Goal: Task Accomplishment & Management: Use online tool/utility

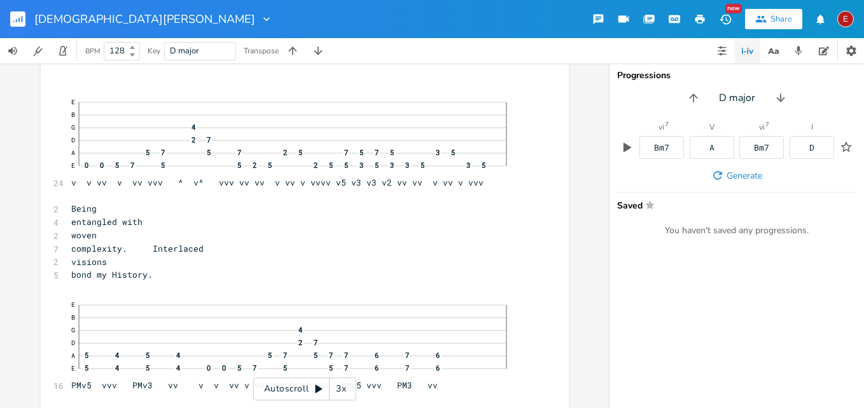
scroll to position [8156, 0]
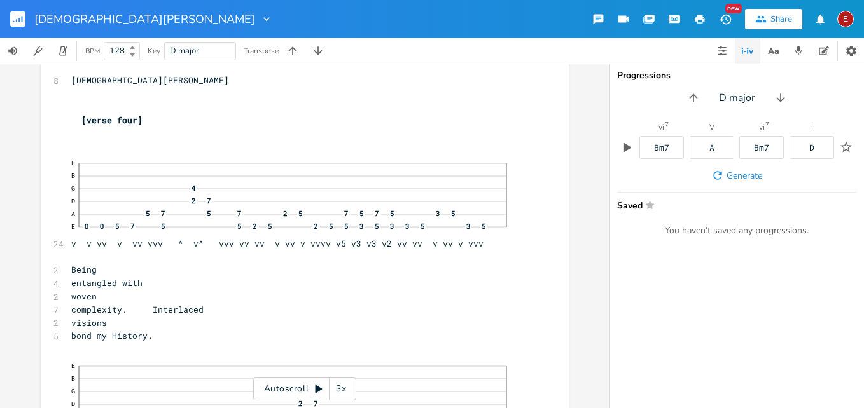
click at [342, 390] on div "3x" at bounding box center [340, 389] width 23 height 23
click at [342, 390] on div "4x" at bounding box center [340, 389] width 23 height 23
click at [318, 390] on icon at bounding box center [318, 389] width 7 height 8
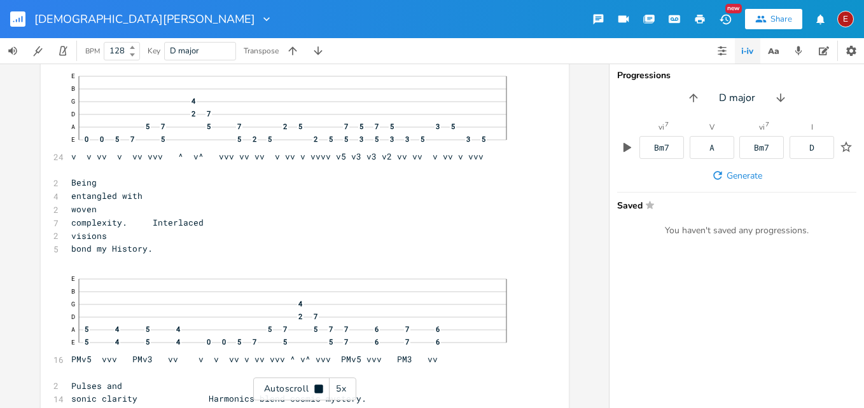
scroll to position [8245, 0]
click at [318, 390] on icon at bounding box center [318, 389] width 8 height 8
click at [318, 390] on icon at bounding box center [318, 389] width 7 height 8
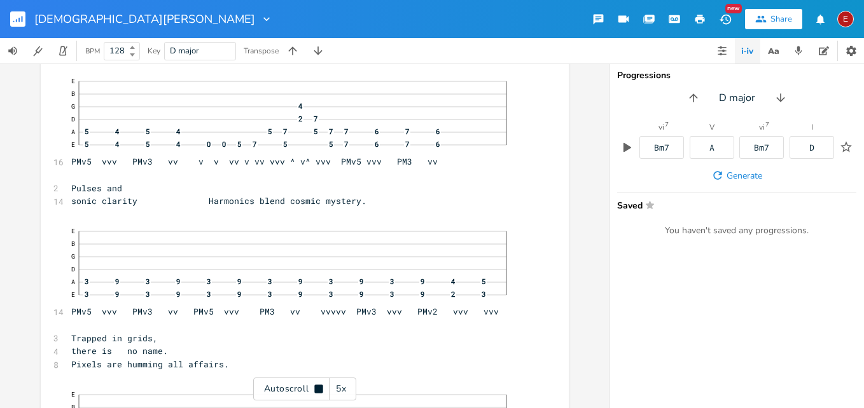
click at [318, 390] on icon at bounding box center [318, 389] width 8 height 8
click at [318, 390] on icon at bounding box center [318, 389] width 7 height 8
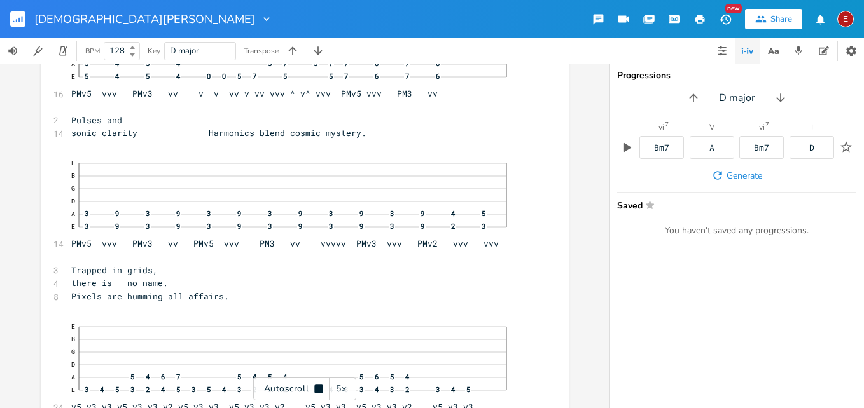
scroll to position [8511, 0]
click at [318, 390] on icon at bounding box center [318, 389] width 8 height 8
click at [318, 390] on icon at bounding box center [318, 389] width 7 height 8
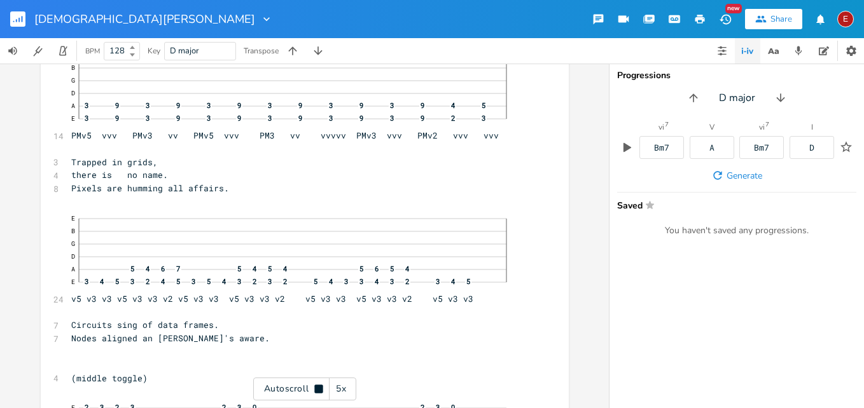
scroll to position [8620, 0]
click at [318, 390] on icon at bounding box center [318, 389] width 8 height 8
click at [318, 390] on icon at bounding box center [318, 389] width 7 height 8
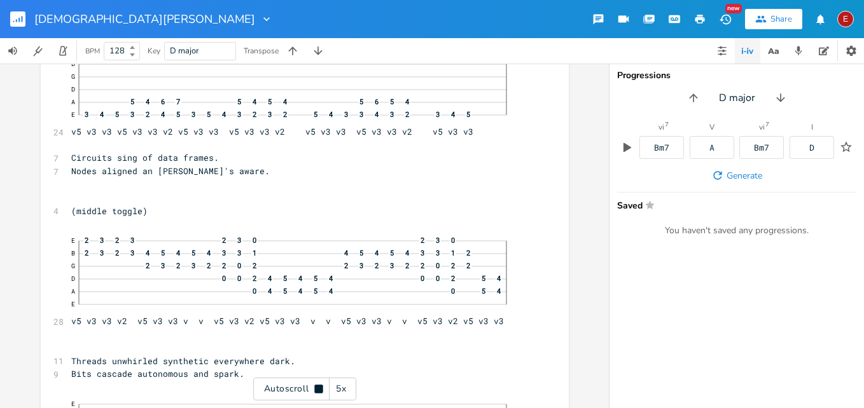
scroll to position [8788, 0]
click at [318, 390] on icon at bounding box center [318, 389] width 8 height 8
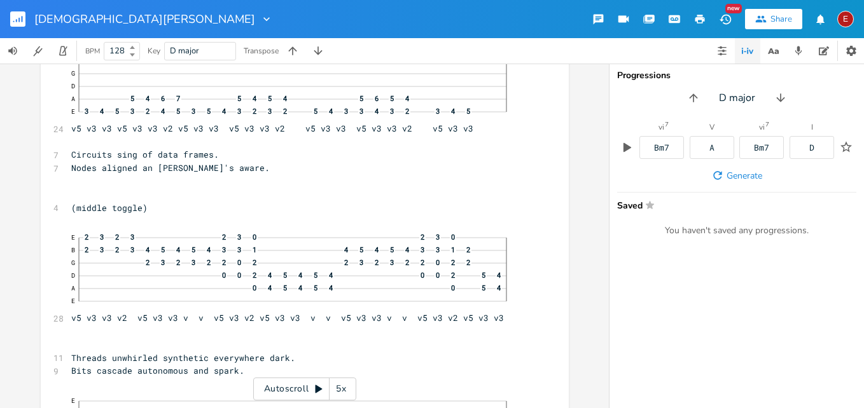
click at [318, 390] on icon at bounding box center [318, 389] width 7 height 8
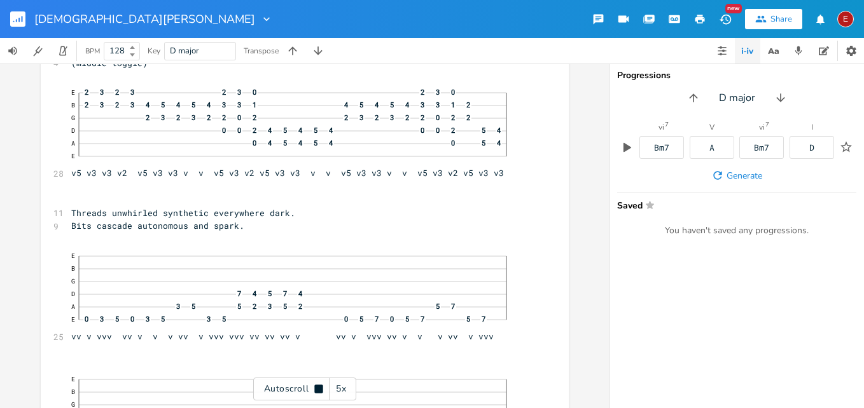
click at [318, 390] on icon at bounding box center [318, 389] width 8 height 8
click at [318, 390] on icon at bounding box center [318, 389] width 7 height 8
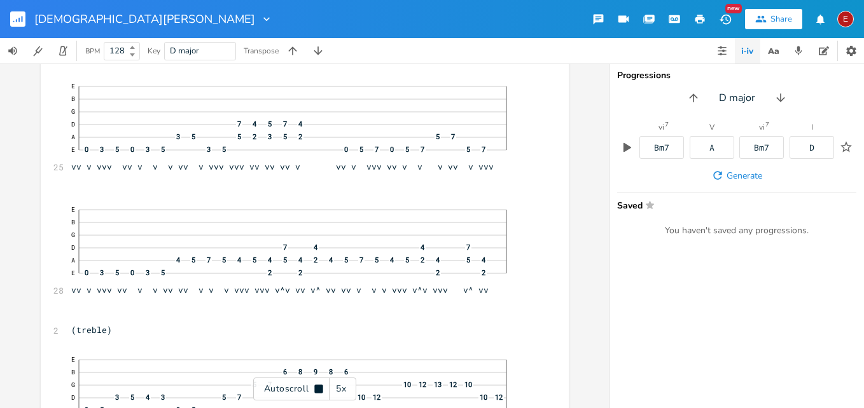
click at [318, 390] on icon at bounding box center [318, 389] width 8 height 8
click at [318, 390] on icon at bounding box center [318, 389] width 7 height 8
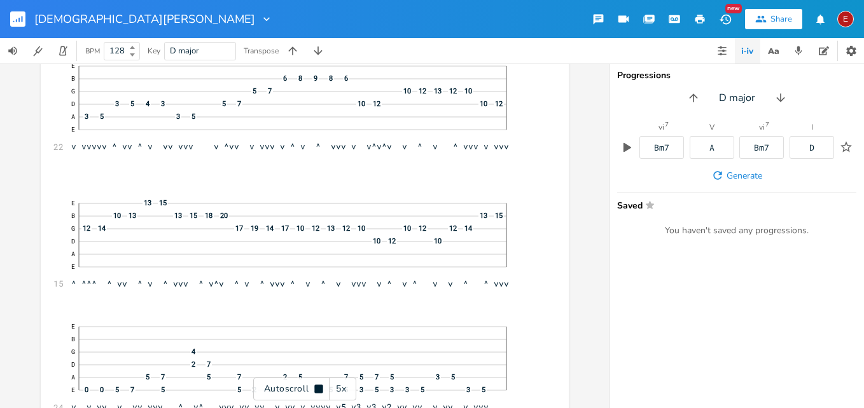
scroll to position [9400, 0]
click at [318, 390] on icon at bounding box center [318, 389] width 8 height 8
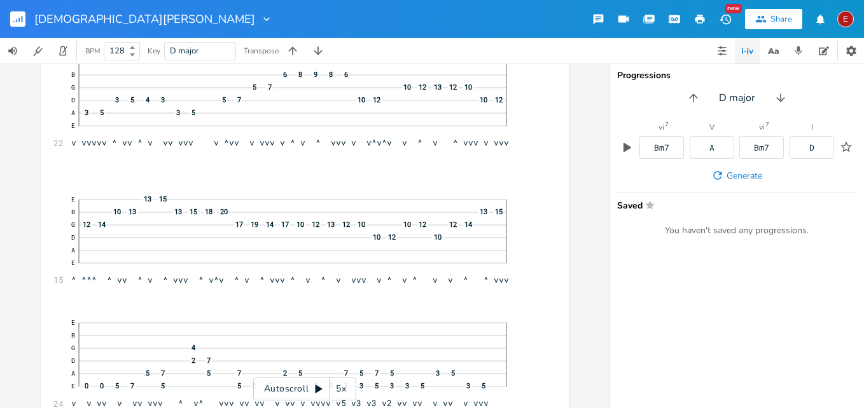
click at [318, 390] on icon at bounding box center [318, 389] width 7 height 8
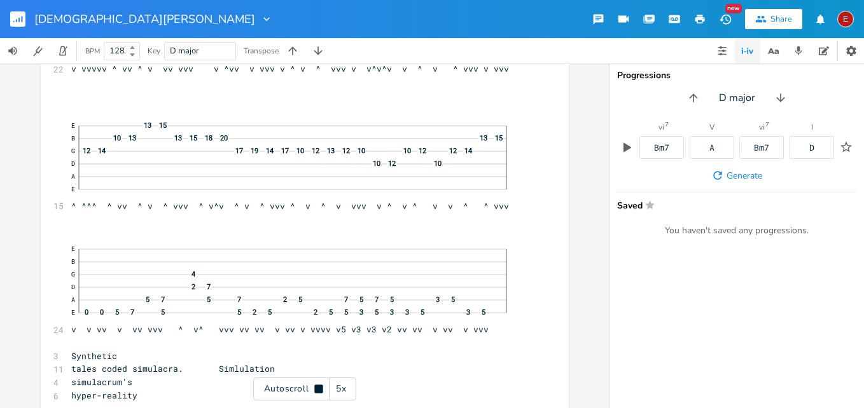
scroll to position [9476, 0]
click at [318, 390] on icon at bounding box center [318, 389] width 8 height 8
click at [318, 390] on icon at bounding box center [318, 389] width 7 height 8
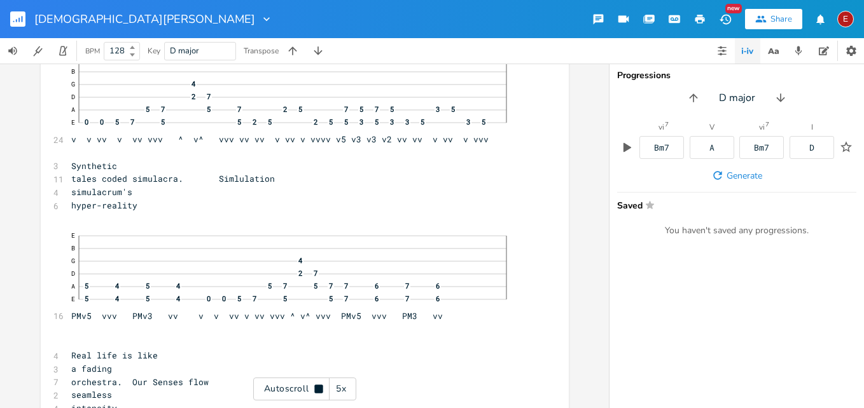
click at [318, 390] on icon at bounding box center [318, 389] width 8 height 8
click at [318, 390] on icon at bounding box center [318, 389] width 7 height 8
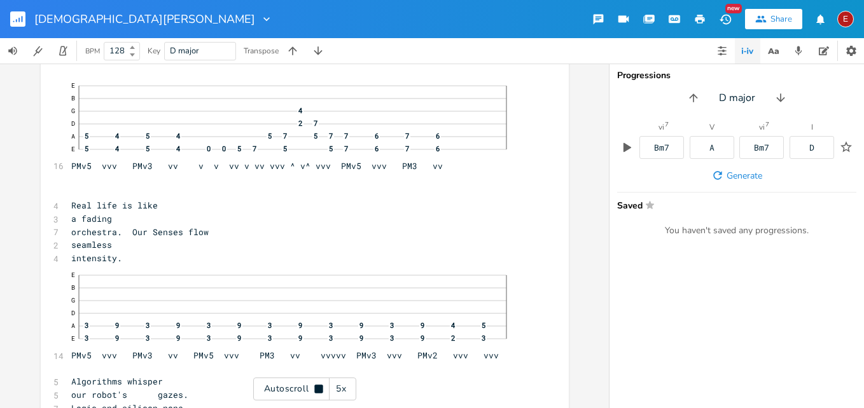
click at [318, 390] on icon at bounding box center [318, 389] width 8 height 8
click at [318, 390] on icon at bounding box center [318, 389] width 7 height 8
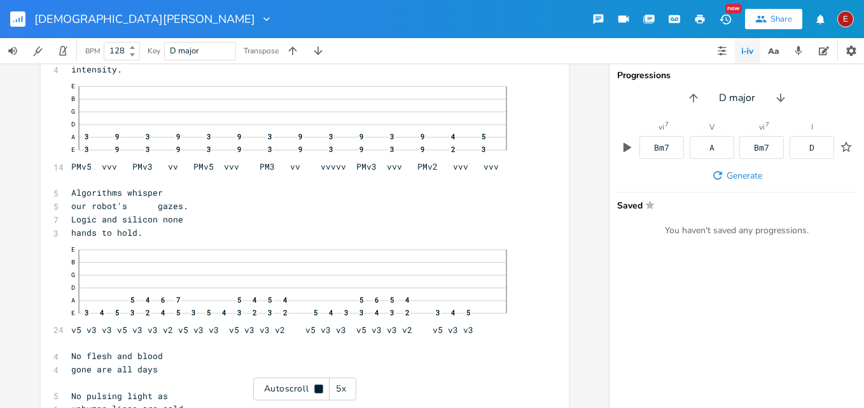
click at [318, 390] on icon at bounding box center [318, 389] width 8 height 8
click at [318, 390] on icon at bounding box center [318, 389] width 7 height 8
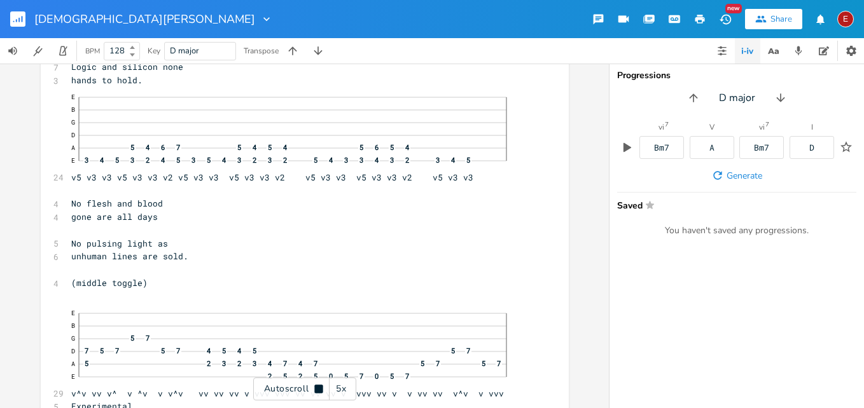
click at [318, 390] on icon at bounding box center [318, 389] width 8 height 8
click at [318, 390] on icon at bounding box center [318, 389] width 7 height 8
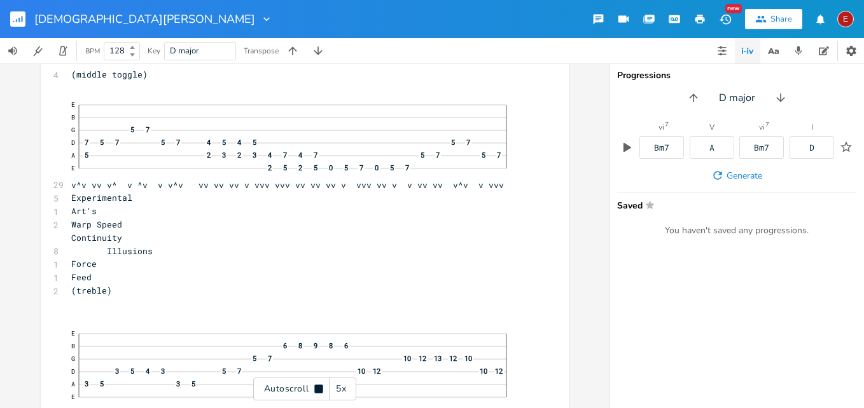
scroll to position [10367, 0]
click at [318, 390] on icon at bounding box center [318, 389] width 8 height 8
click at [318, 390] on icon at bounding box center [318, 389] width 7 height 8
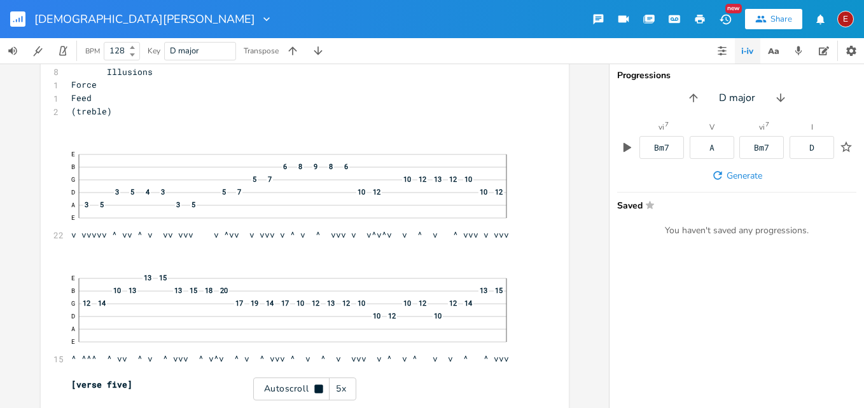
click at [318, 390] on icon at bounding box center [318, 389] width 8 height 8
click at [318, 390] on icon at bounding box center [318, 389] width 7 height 8
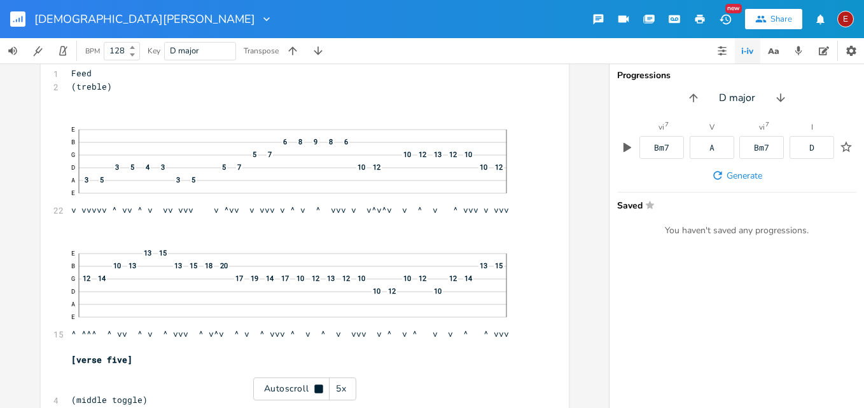
click at [318, 390] on icon at bounding box center [318, 389] width 8 height 8
click at [318, 390] on icon at bounding box center [318, 389] width 7 height 8
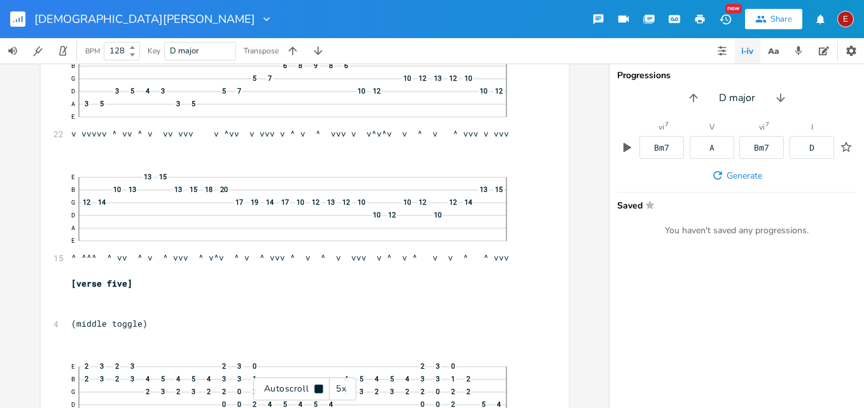
scroll to position [10648, 0]
click at [318, 390] on icon at bounding box center [318, 389] width 8 height 8
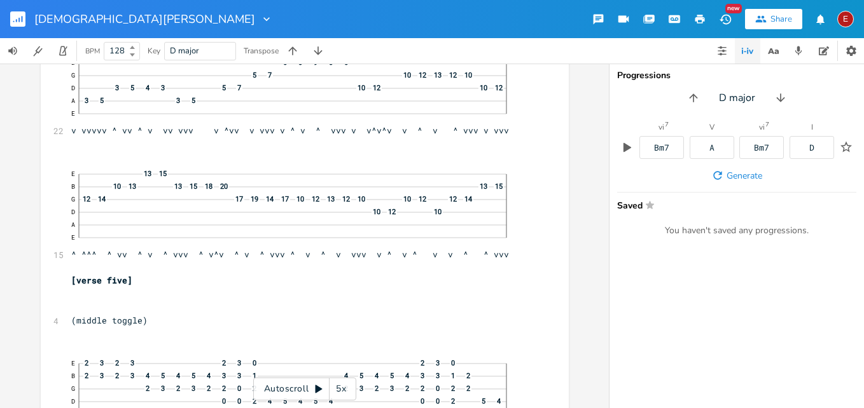
click at [318, 390] on icon at bounding box center [318, 389] width 7 height 8
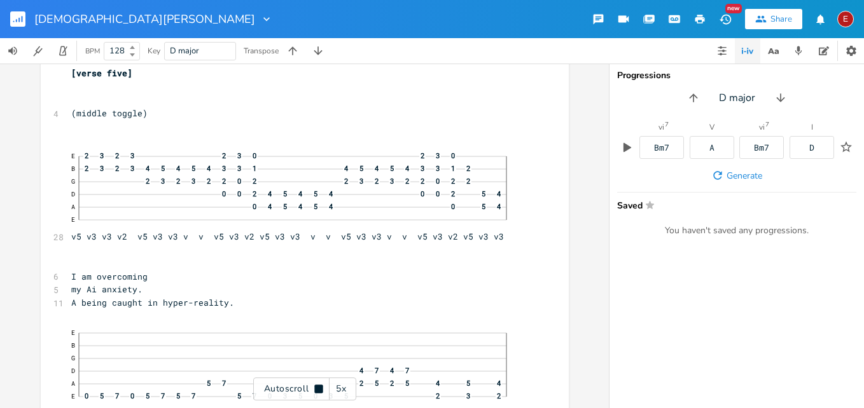
scroll to position [10858, 0]
click at [318, 390] on icon at bounding box center [318, 389] width 8 height 8
click at [318, 390] on icon at bounding box center [318, 389] width 7 height 8
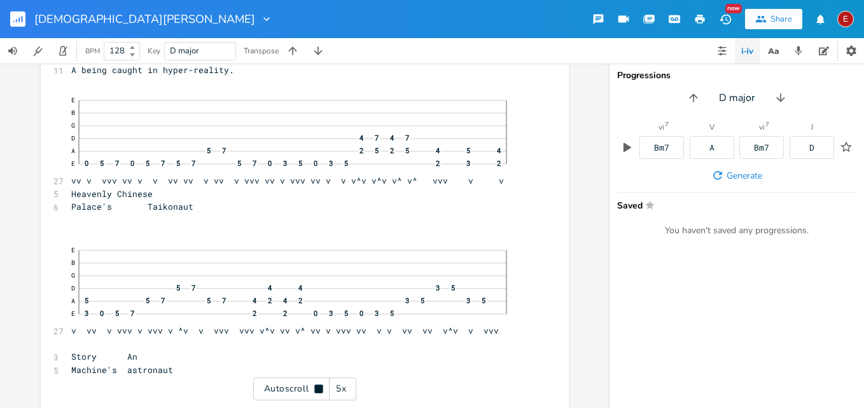
click at [318, 390] on icon at bounding box center [318, 389] width 8 height 8
click at [318, 390] on icon at bounding box center [318, 389] width 7 height 8
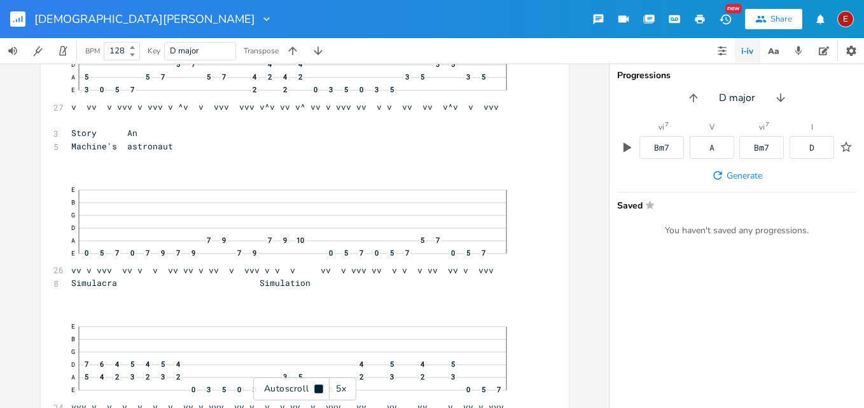
click at [318, 390] on icon at bounding box center [318, 389] width 8 height 8
click at [318, 390] on icon at bounding box center [318, 389] width 7 height 8
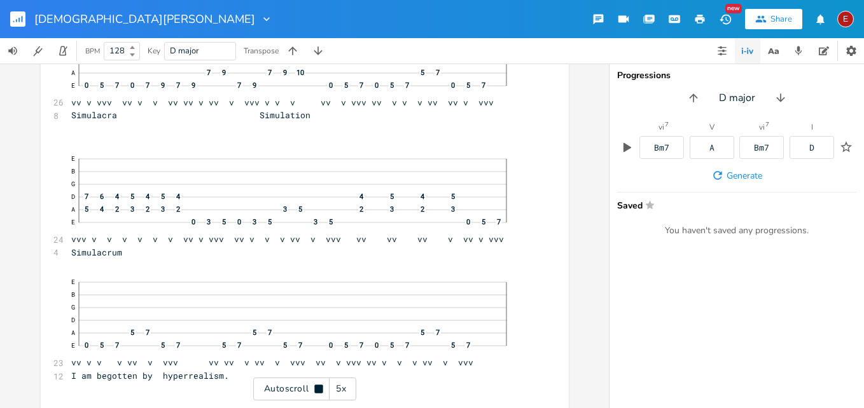
click at [318, 390] on icon at bounding box center [318, 389] width 8 height 8
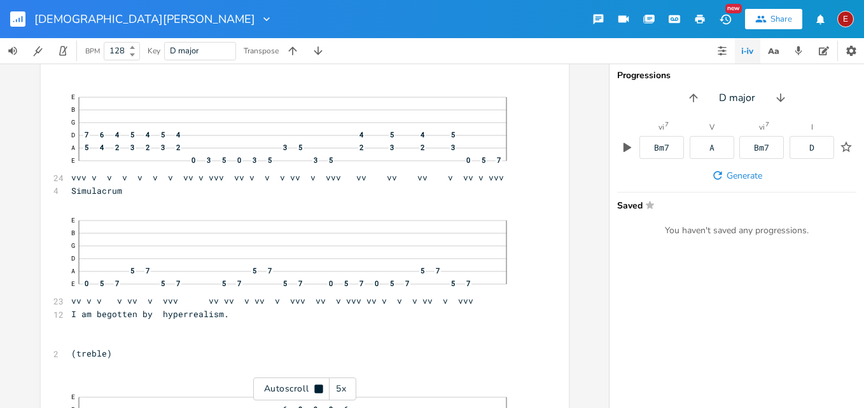
click at [318, 390] on icon at bounding box center [318, 389] width 8 height 8
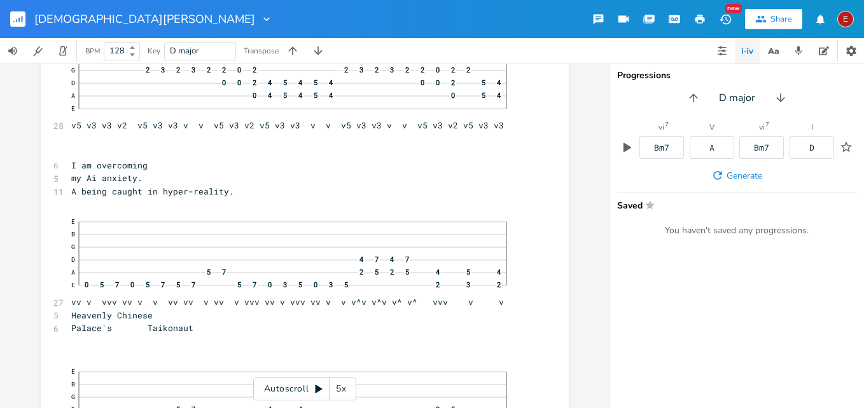
scroll to position [10905, 0]
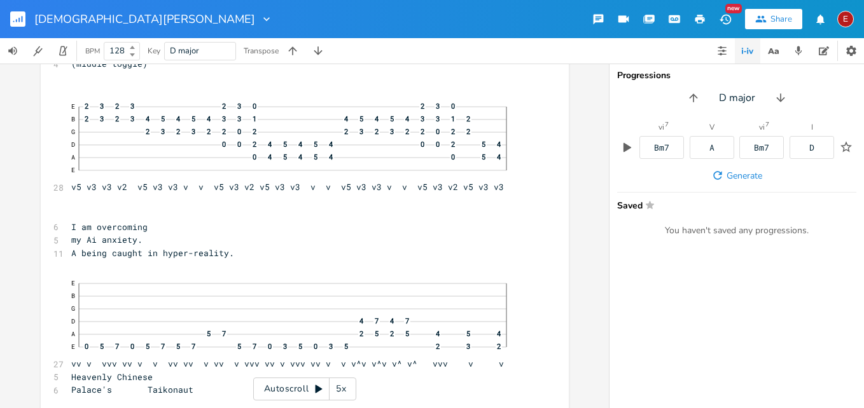
click at [314, 381] on div "Autoscroll 5x" at bounding box center [304, 389] width 103 height 23
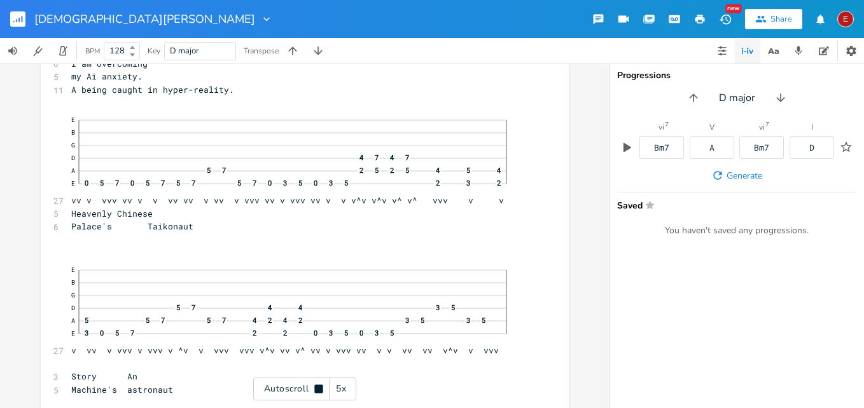
click at [314, 381] on div "Autoscroll 5x" at bounding box center [304, 389] width 103 height 23
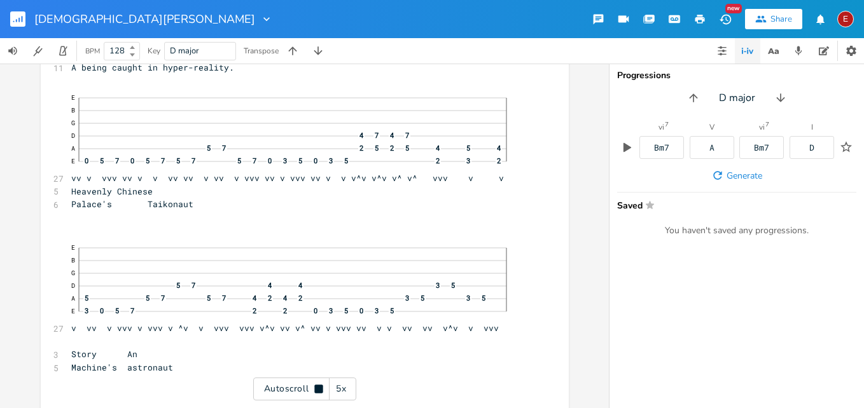
click at [314, 381] on div "Autoscroll 5x" at bounding box center [304, 389] width 103 height 23
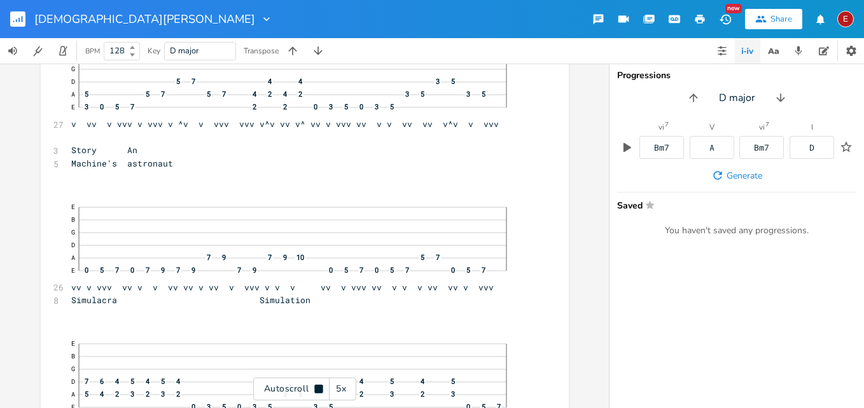
click at [314, 381] on div "Autoscroll 5x" at bounding box center [304, 389] width 103 height 23
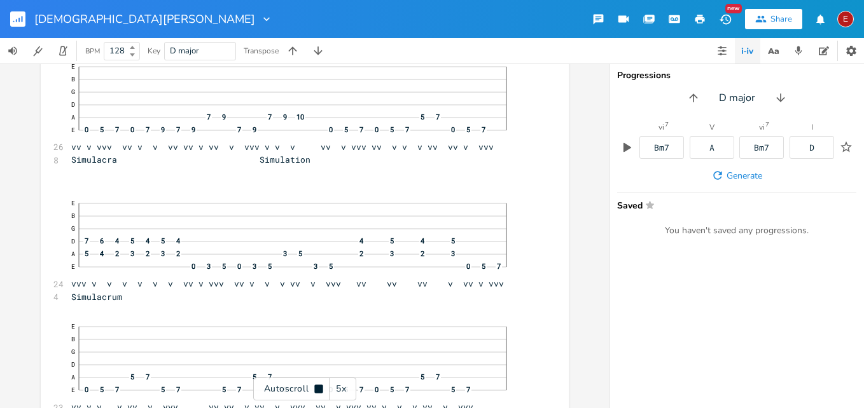
click at [314, 381] on div "Autoscroll 5x" at bounding box center [304, 389] width 103 height 23
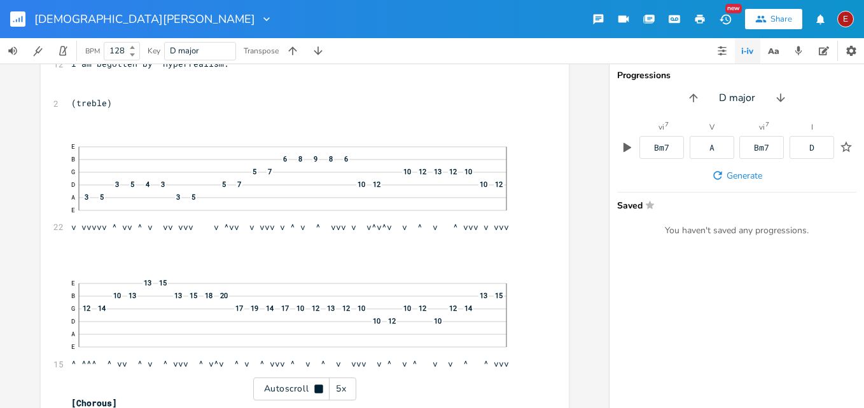
scroll to position [11794, 0]
click at [314, 381] on div "Autoscroll 5x" at bounding box center [304, 389] width 103 height 23
click at [314, 387] on icon at bounding box center [319, 389] width 10 height 10
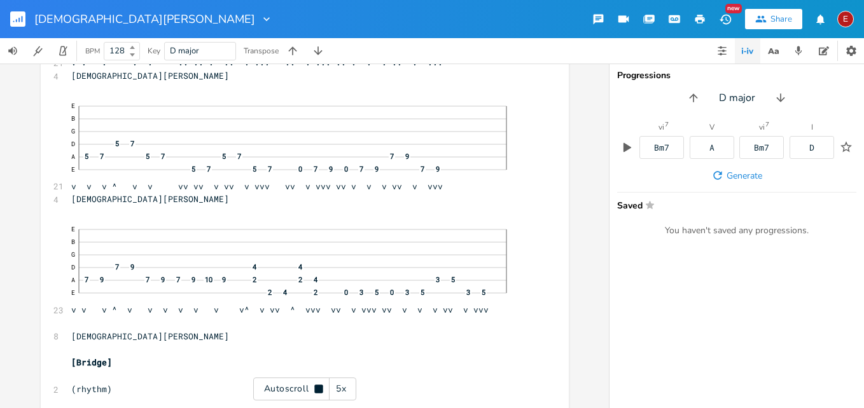
click at [314, 387] on icon at bounding box center [319, 389] width 10 height 10
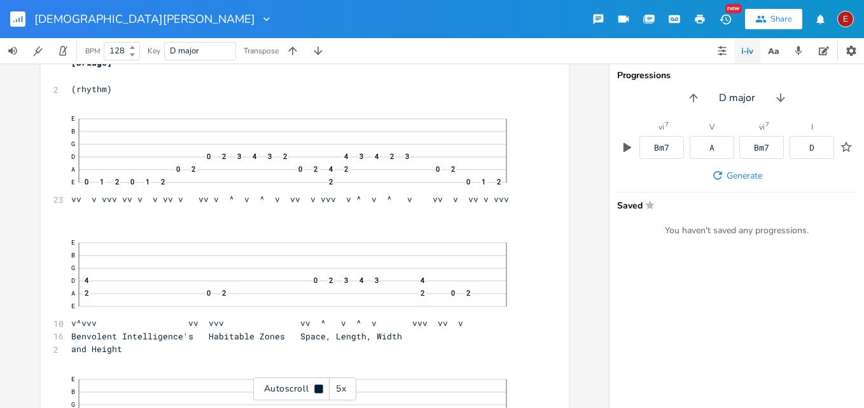
click at [314, 387] on icon at bounding box center [319, 389] width 10 height 10
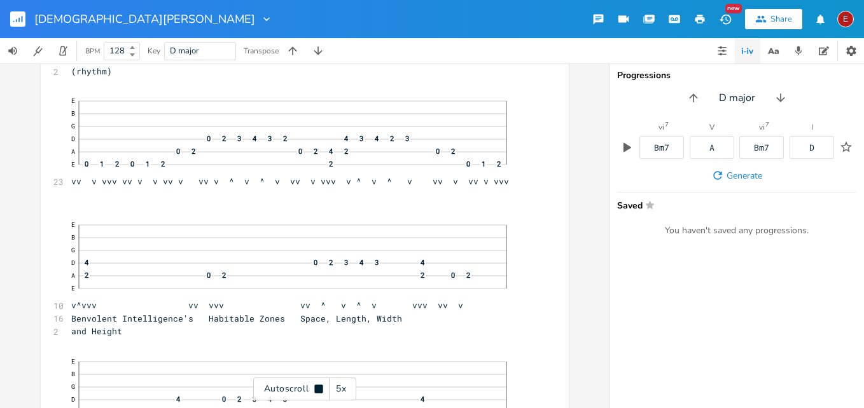
click at [314, 387] on icon at bounding box center [319, 389] width 10 height 10
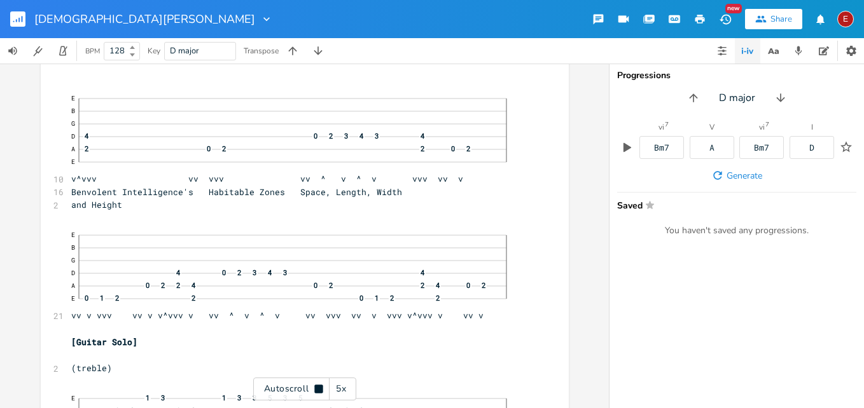
click at [314, 387] on icon at bounding box center [319, 389] width 10 height 10
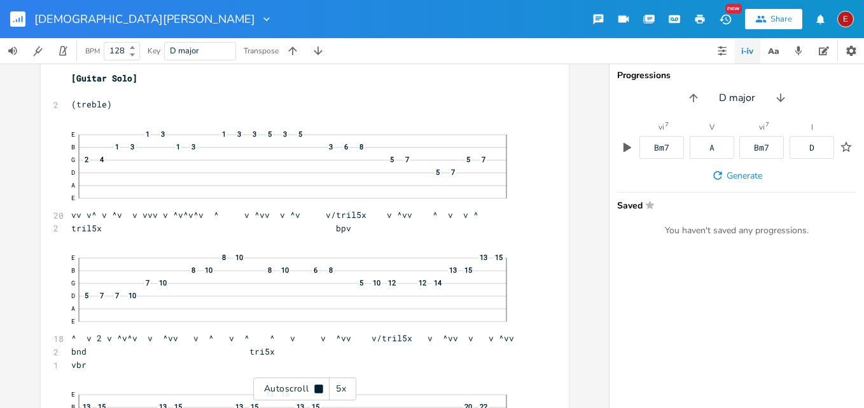
click at [314, 387] on icon at bounding box center [319, 389] width 10 height 10
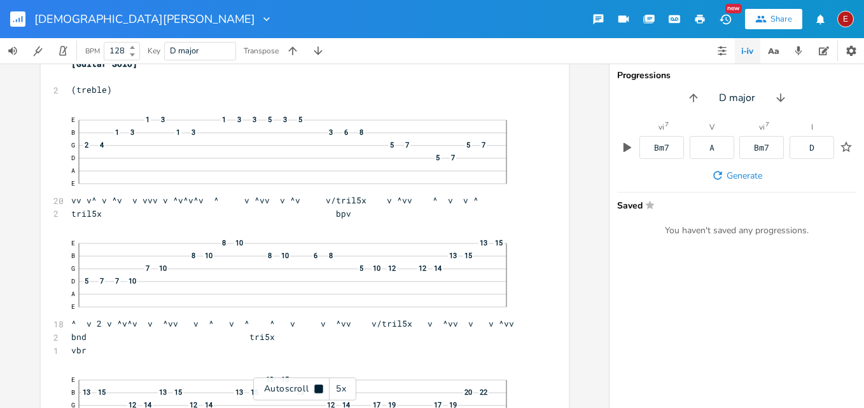
click at [314, 387] on icon at bounding box center [319, 389] width 10 height 10
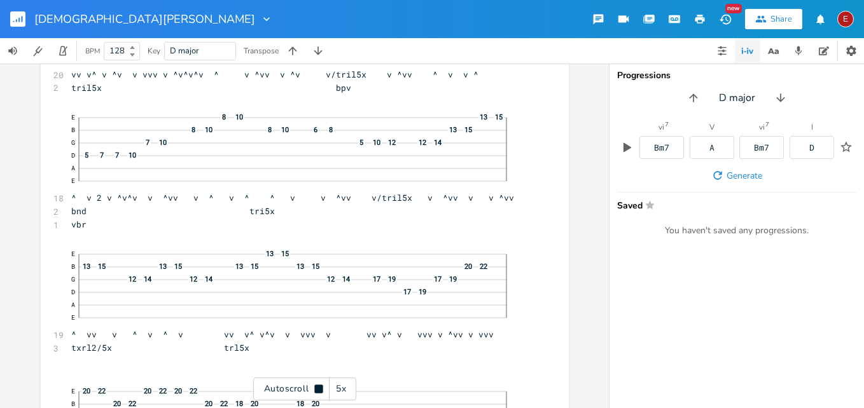
click at [314, 387] on icon at bounding box center [319, 389] width 10 height 10
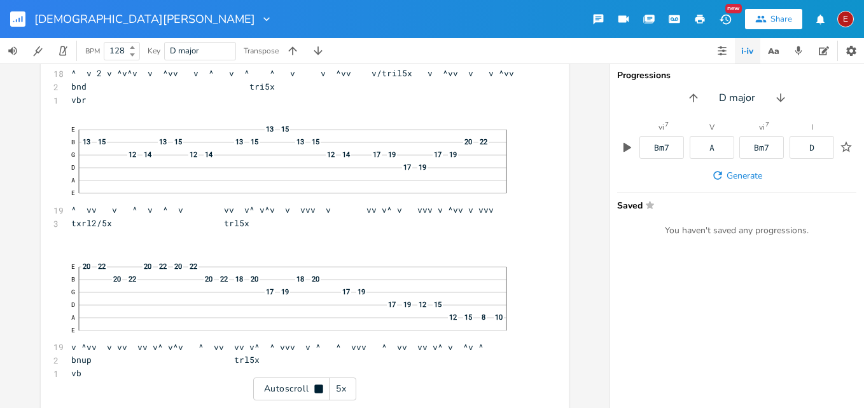
click at [314, 387] on icon at bounding box center [319, 389] width 10 height 10
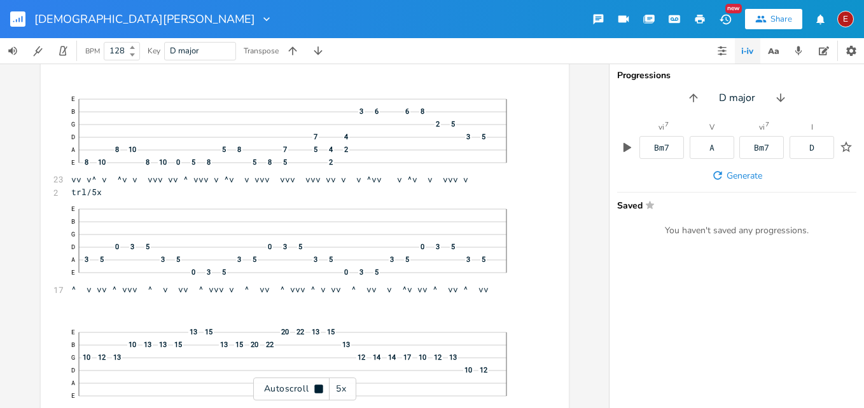
scroll to position [13663, 0]
click at [314, 387] on icon at bounding box center [319, 389] width 10 height 10
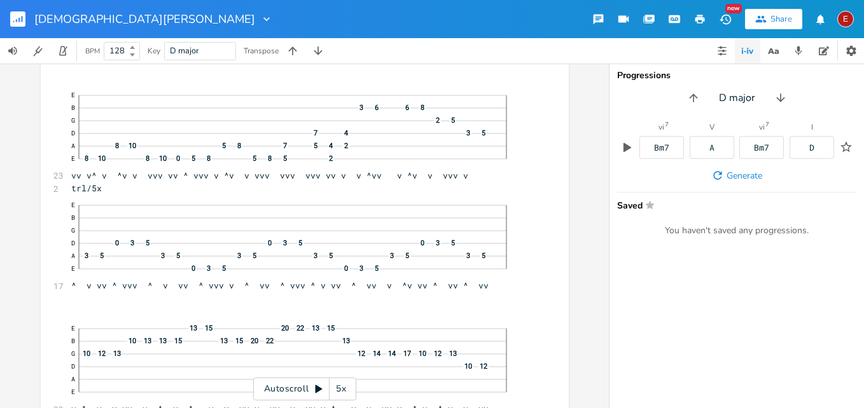
click at [314, 387] on icon at bounding box center [319, 389] width 10 height 10
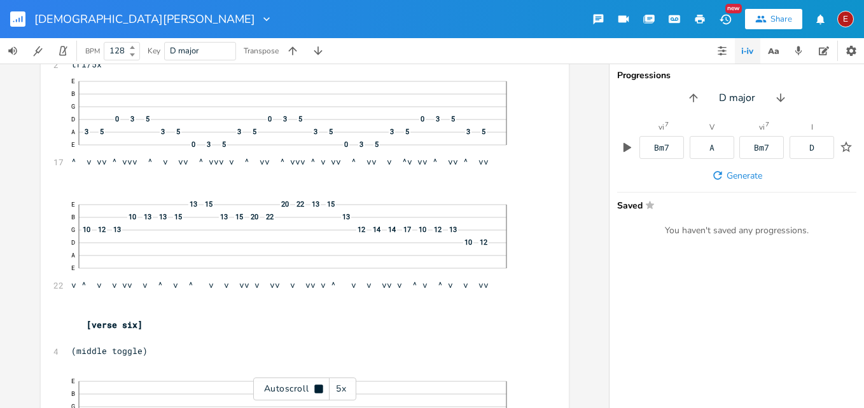
click at [314, 387] on icon at bounding box center [319, 389] width 10 height 10
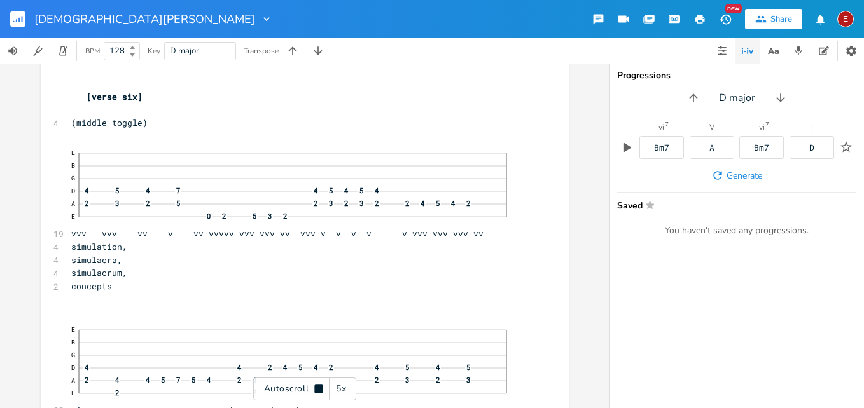
click at [314, 387] on icon at bounding box center [319, 389] width 10 height 10
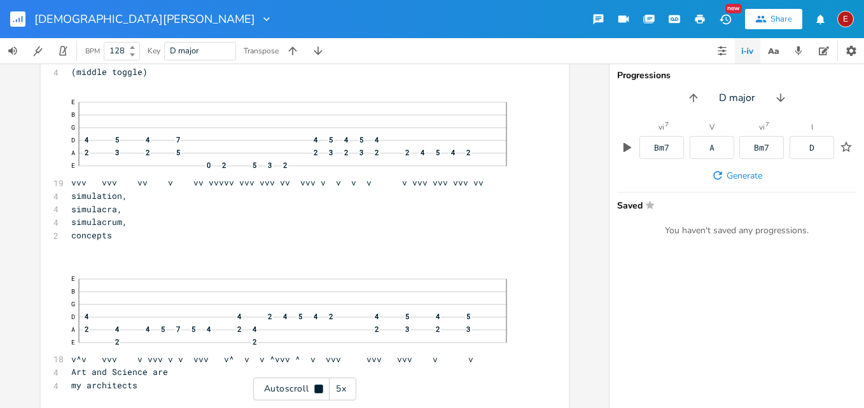
click at [314, 387] on icon at bounding box center [319, 389] width 10 height 10
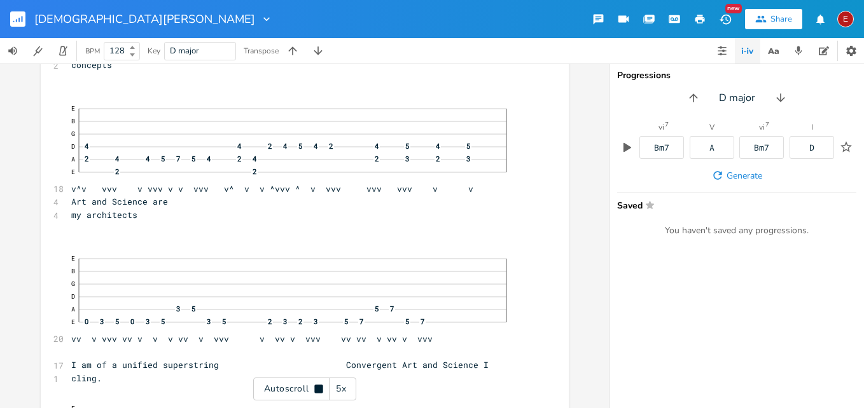
scroll to position [14238, 0]
click at [314, 387] on icon at bounding box center [319, 389] width 10 height 10
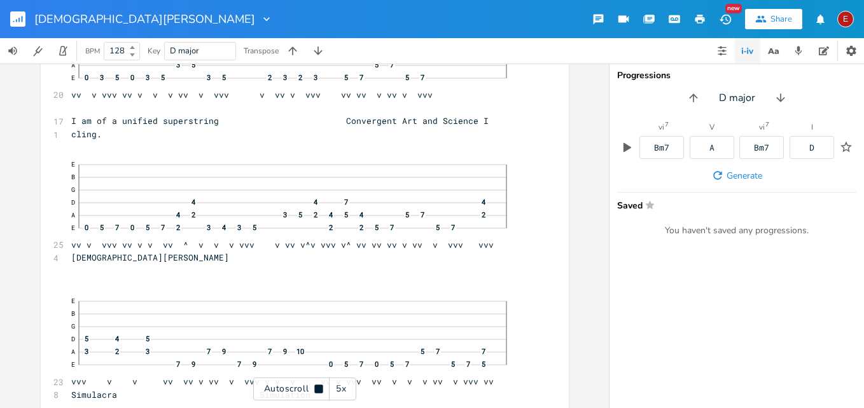
click at [314, 387] on icon at bounding box center [319, 389] width 10 height 10
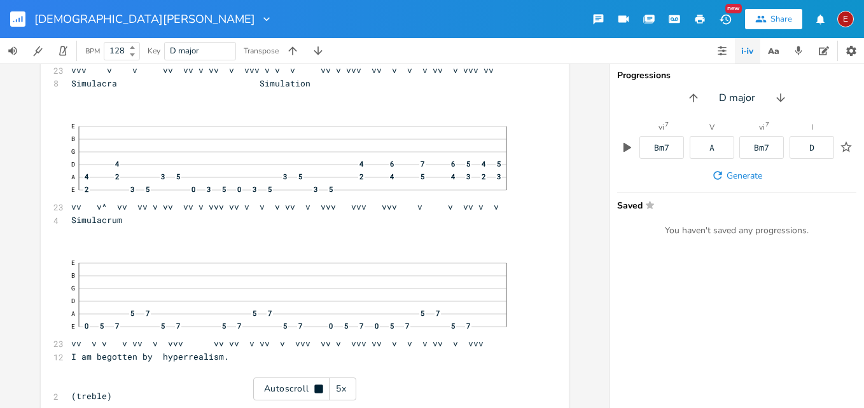
click at [314, 387] on icon at bounding box center [319, 389] width 10 height 10
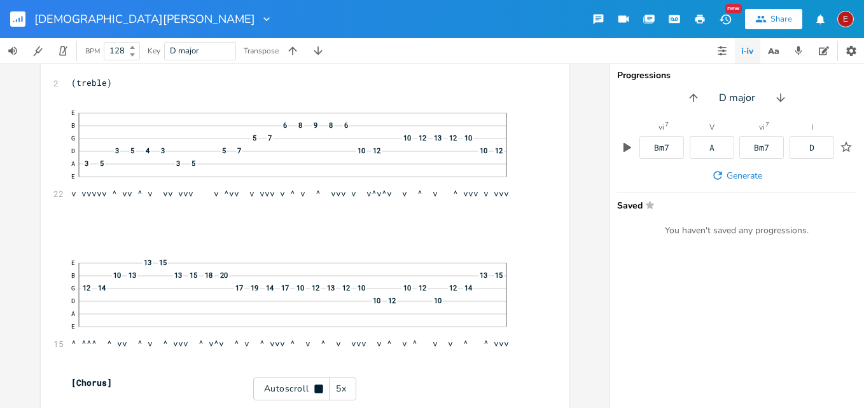
scroll to position [15108, 0]
click at [314, 387] on icon at bounding box center [319, 389] width 10 height 10
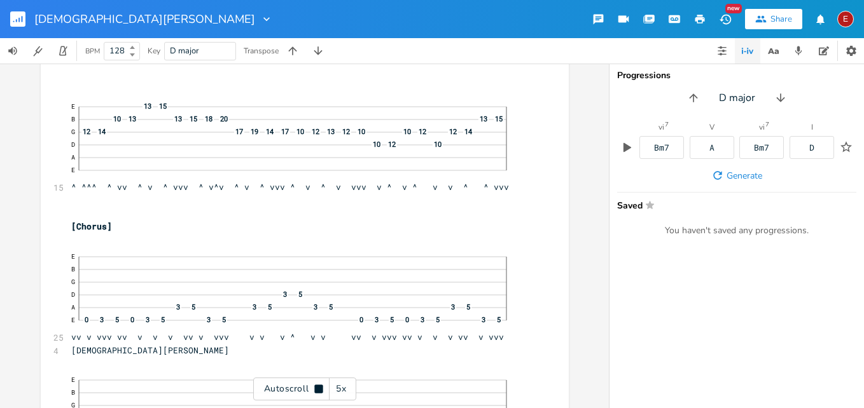
scroll to position [15264, 0]
click at [314, 387] on icon at bounding box center [319, 389] width 10 height 10
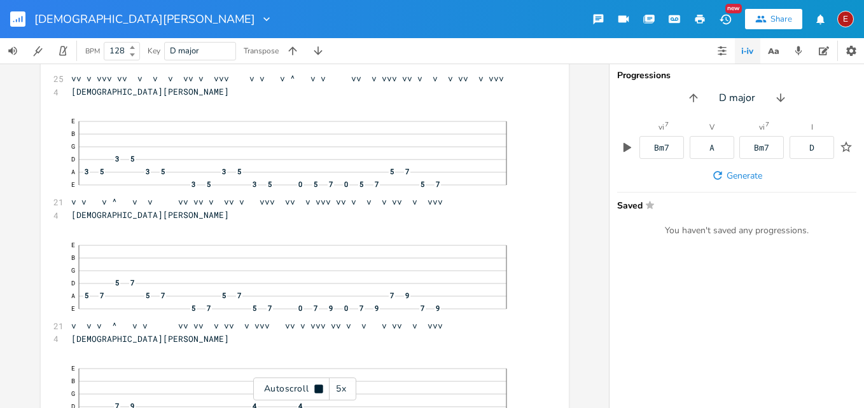
scroll to position [15523, 0]
click at [314, 387] on icon at bounding box center [319, 389] width 10 height 10
click at [848, 18] on div "E" at bounding box center [845, 19] width 17 height 17
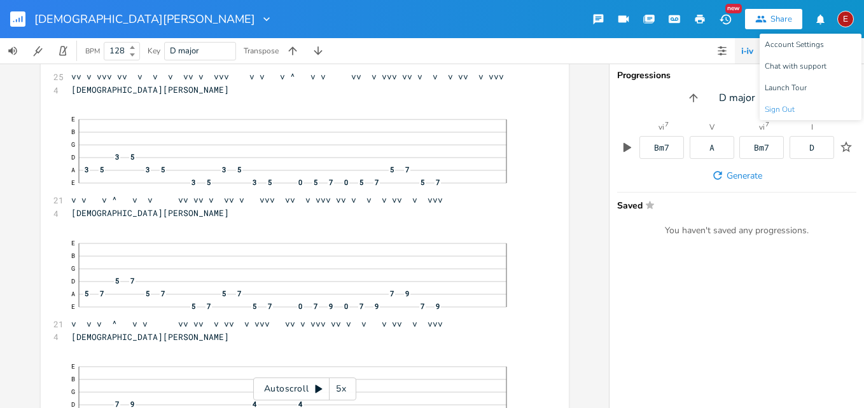
click at [780, 106] on span "Sign Out" at bounding box center [780, 110] width 30 height 8
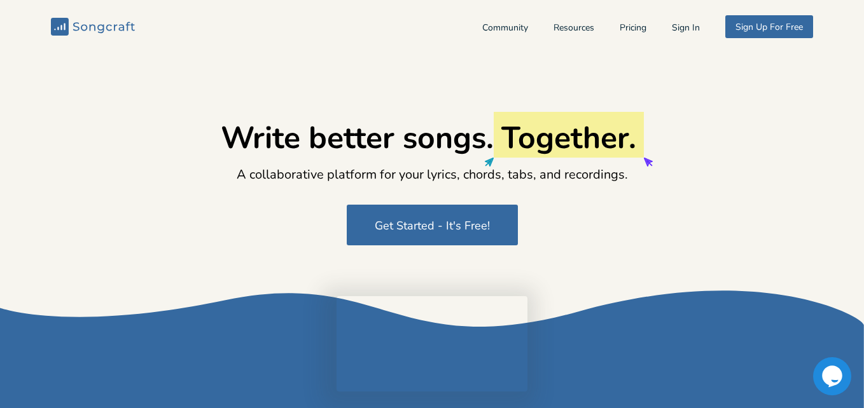
type input "[EMAIL_ADDRESS][DOMAIN_NAME]"
